Goal: Navigation & Orientation: Find specific page/section

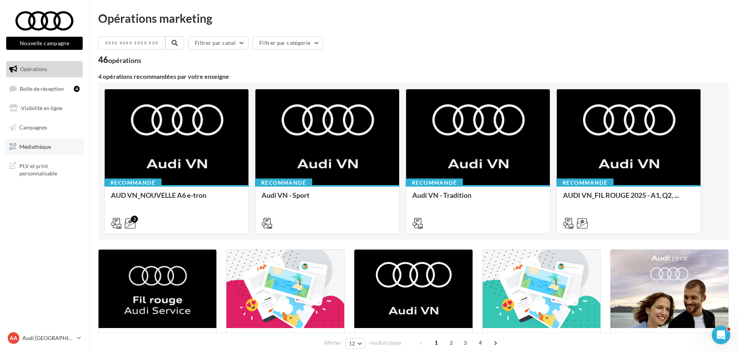
click at [39, 149] on span "Médiathèque" at bounding box center [35, 146] width 32 height 7
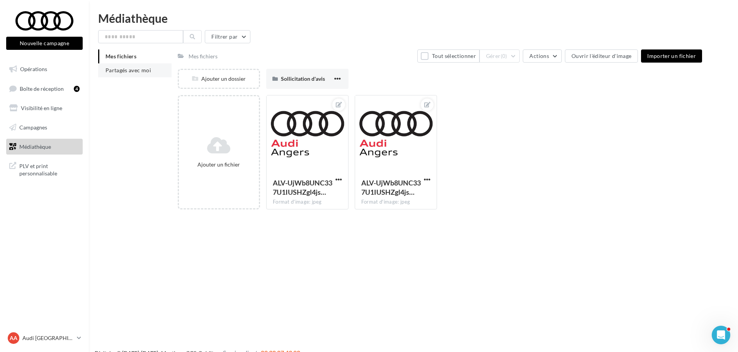
click at [116, 73] on li "Partagés avec moi" at bounding box center [134, 70] width 73 height 14
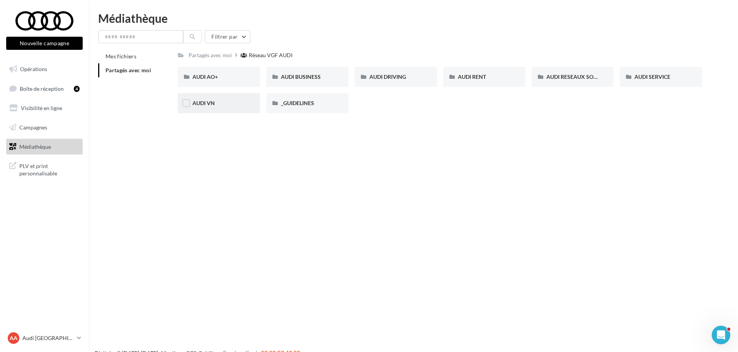
click at [223, 101] on div "AUDI VN" at bounding box center [219, 103] width 53 height 8
